Goal: Check status: Check status

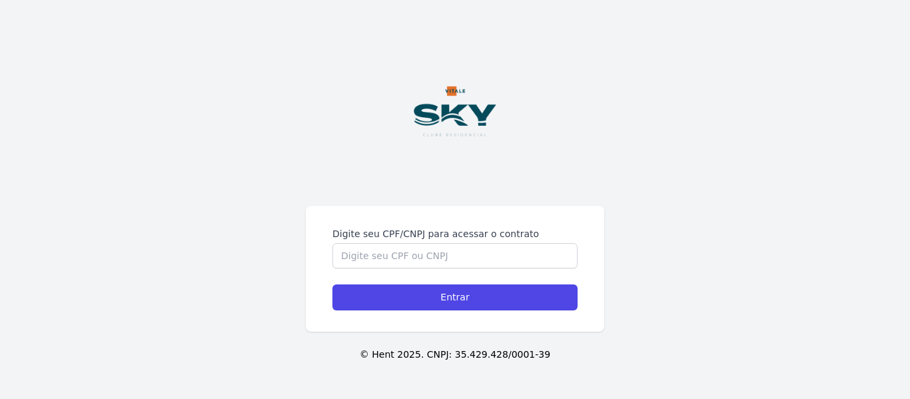
click at [429, 195] on div "Digite seu CPF/CNPJ para acessar o contrato Entrar © Hent 2025. CNPJ: 35.429.42…" at bounding box center [455, 199] width 910 height 399
click at [421, 250] on input "Digite seu CPF/CNPJ para acessar o contrato" at bounding box center [454, 255] width 245 height 25
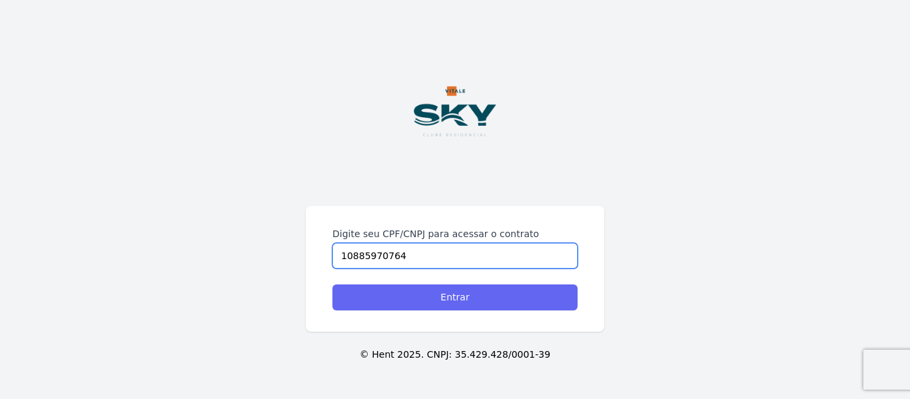
type input "10885970764"
click at [446, 302] on input "Entrar" at bounding box center [454, 297] width 245 height 26
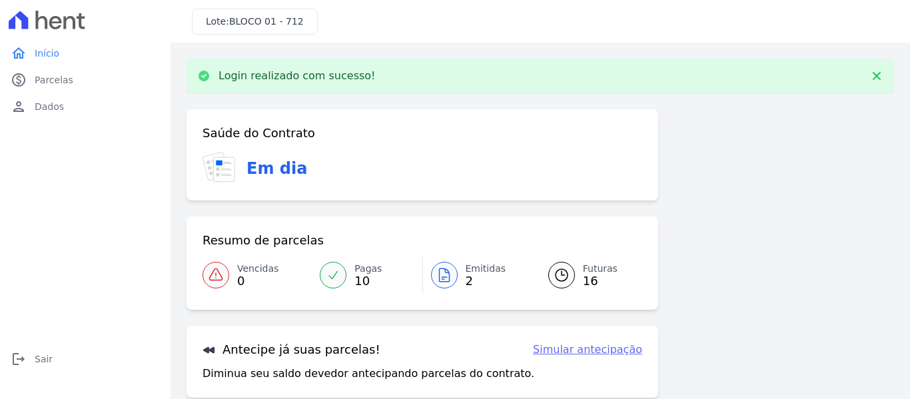
click at [447, 279] on icon at bounding box center [444, 275] width 16 height 16
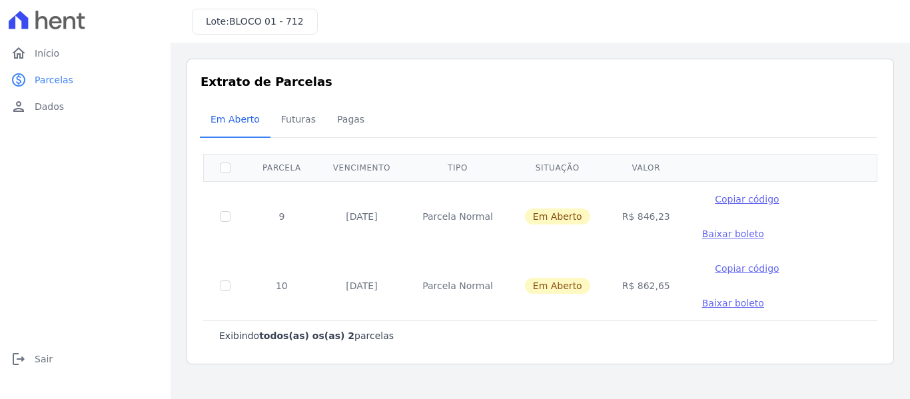
drag, startPoint x: 658, startPoint y: 239, endPoint x: 603, endPoint y: 237, distance: 54.6
click at [606, 251] on td "R$ 862,65" at bounding box center [646, 285] width 80 height 69
